Goal: Information Seeking & Learning: Check status

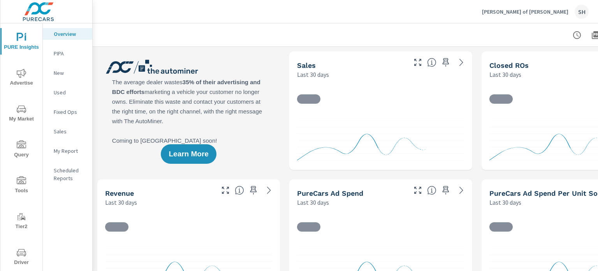
click at [26, 217] on span "Tier2" at bounding box center [21, 221] width 37 height 19
click at [18, 193] on span "Tools" at bounding box center [21, 185] width 37 height 19
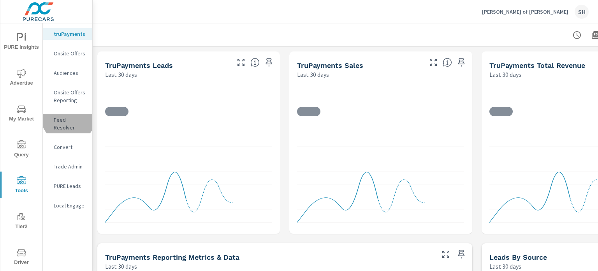
click at [68, 116] on p "Feed Resolver" at bounding box center [70, 124] width 32 height 16
